Goal: Contribute content: Add original content to the website for others to see

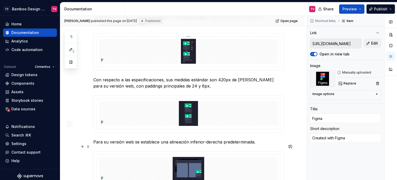
scroll to position [372, 0]
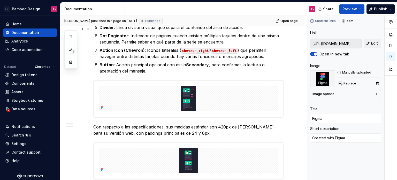
drag, startPoint x: 71, startPoint y: 34, endPoint x: 88, endPoint y: 78, distance: 47.0
click at [71, 34] on button "button" at bounding box center [70, 36] width 9 height 9
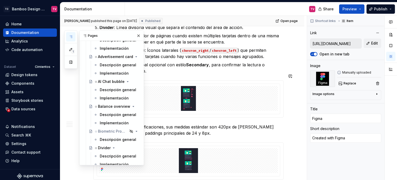
scroll to position [1097, 0]
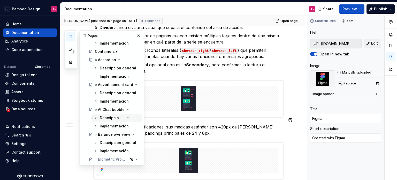
click at [108, 119] on div "Descripción general" at bounding box center [112, 117] width 24 height 5
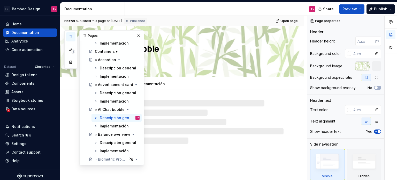
click at [137, 36] on button "button" at bounding box center [138, 35] width 7 height 7
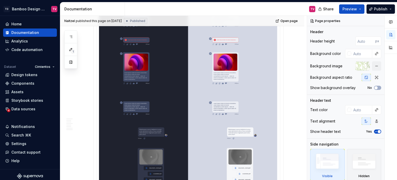
scroll to position [2264, 0]
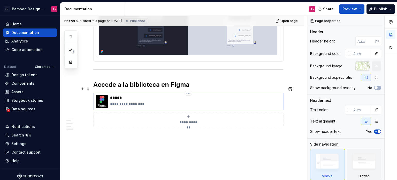
click at [140, 101] on p "**********" at bounding box center [195, 103] width 171 height 5
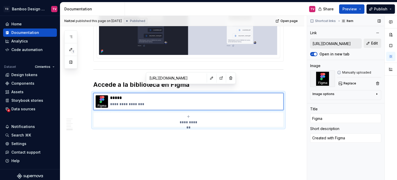
click at [373, 46] on span "Edit" at bounding box center [374, 43] width 7 height 5
type textarea "*"
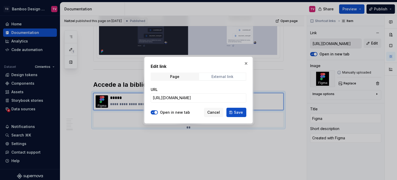
click at [229, 78] on div "External link" at bounding box center [223, 76] width 22 height 4
click at [196, 99] on input "[URL][DOMAIN_NAME]" at bounding box center [199, 97] width 96 height 9
paste input "93-123943&t=J9kc756GHr2b675Q"
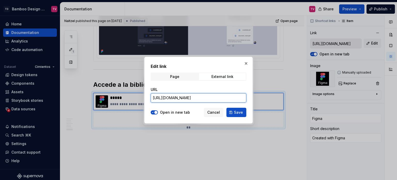
scroll to position [0, 171]
type input "[URL][DOMAIN_NAME]"
click at [239, 115] on button "Save" at bounding box center [237, 112] width 20 height 9
type textarea "*"
type input "[URL][DOMAIN_NAME]"
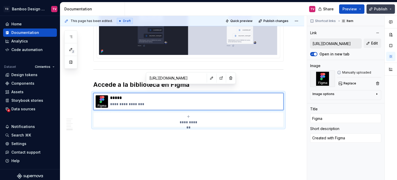
click at [377, 9] on span "Publish" at bounding box center [380, 8] width 13 height 5
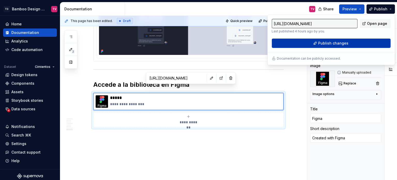
click at [322, 45] on span "Publish changes" at bounding box center [333, 43] width 30 height 5
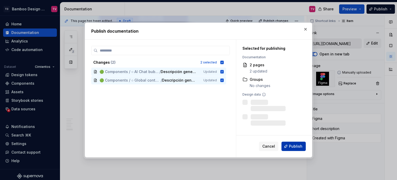
click at [297, 148] on span "Publish" at bounding box center [295, 146] width 13 height 5
type textarea "*"
type input "[URL][DOMAIN_NAME]"
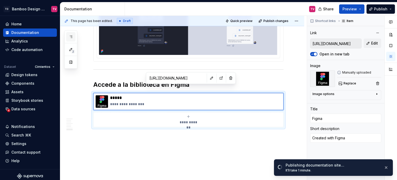
click at [71, 36] on icon "button" at bounding box center [71, 37] width 4 height 4
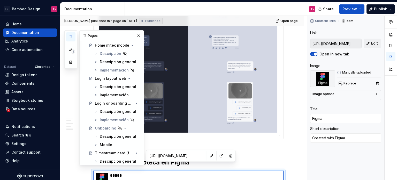
scroll to position [3761, 0]
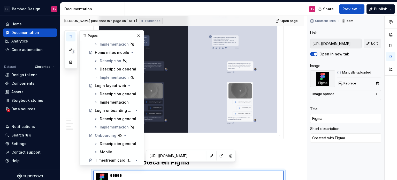
drag, startPoint x: 109, startPoint y: 92, endPoint x: 283, endPoint y: 170, distance: 190.5
click at [109, 92] on div "Descripción general" at bounding box center [118, 93] width 36 height 5
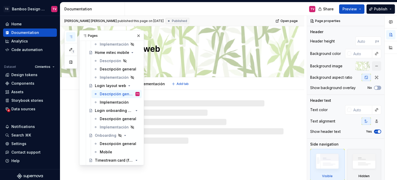
click at [135, 34] on button "button" at bounding box center [138, 35] width 7 height 7
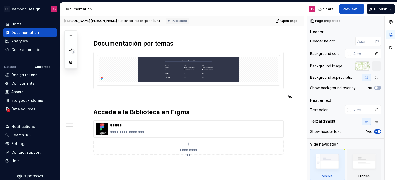
scroll to position [589, 0]
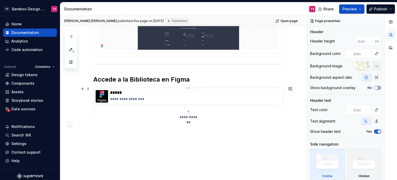
click at [134, 92] on p "*****" at bounding box center [195, 92] width 171 height 5
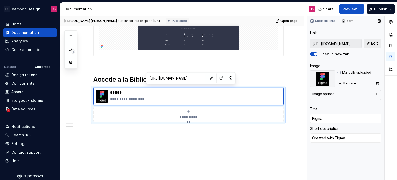
click at [375, 42] on span "Edit" at bounding box center [374, 43] width 7 height 5
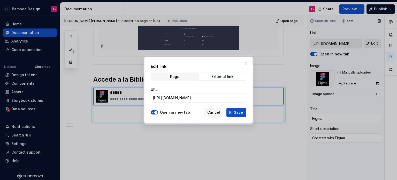
type textarea "*"
click at [215, 99] on input "[URL][DOMAIN_NAME]" at bounding box center [199, 97] width 96 height 9
type textarea "*"
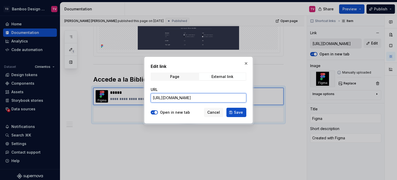
paste input "42128-273503&t=J9kc756GHr2b675Q"
type input "[URL][DOMAIN_NAME]"
click at [238, 114] on span "Save" at bounding box center [238, 112] width 9 height 5
type textarea "*"
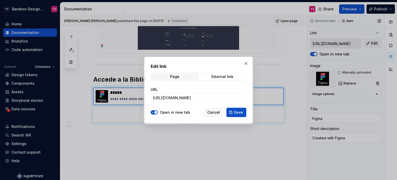
type input "[URL][DOMAIN_NAME]"
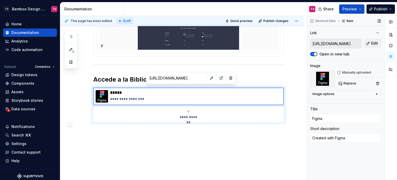
type textarea "*"
type input "[URL][DOMAIN_NAME]"
click at [381, 10] on span "Publish" at bounding box center [380, 8] width 13 height 5
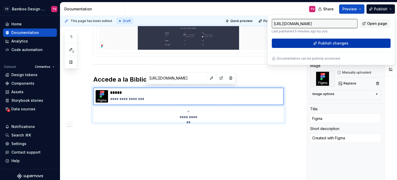
click at [312, 42] on button "Publish changes" at bounding box center [331, 43] width 119 height 9
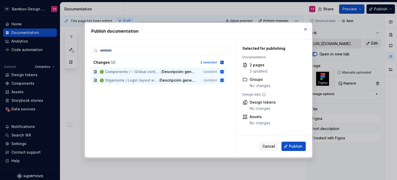
click at [290, 147] on span "Publish" at bounding box center [295, 146] width 13 height 5
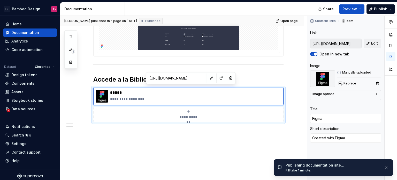
type textarea "*"
